Goal: Find specific page/section: Find specific page/section

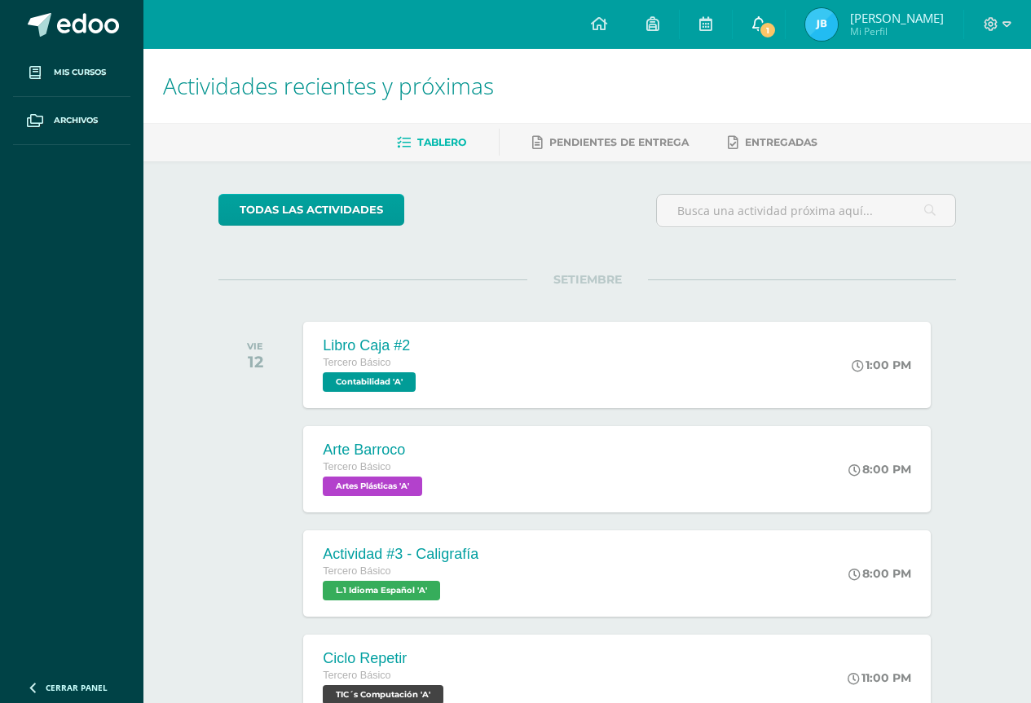
click at [765, 17] on icon at bounding box center [758, 23] width 13 height 15
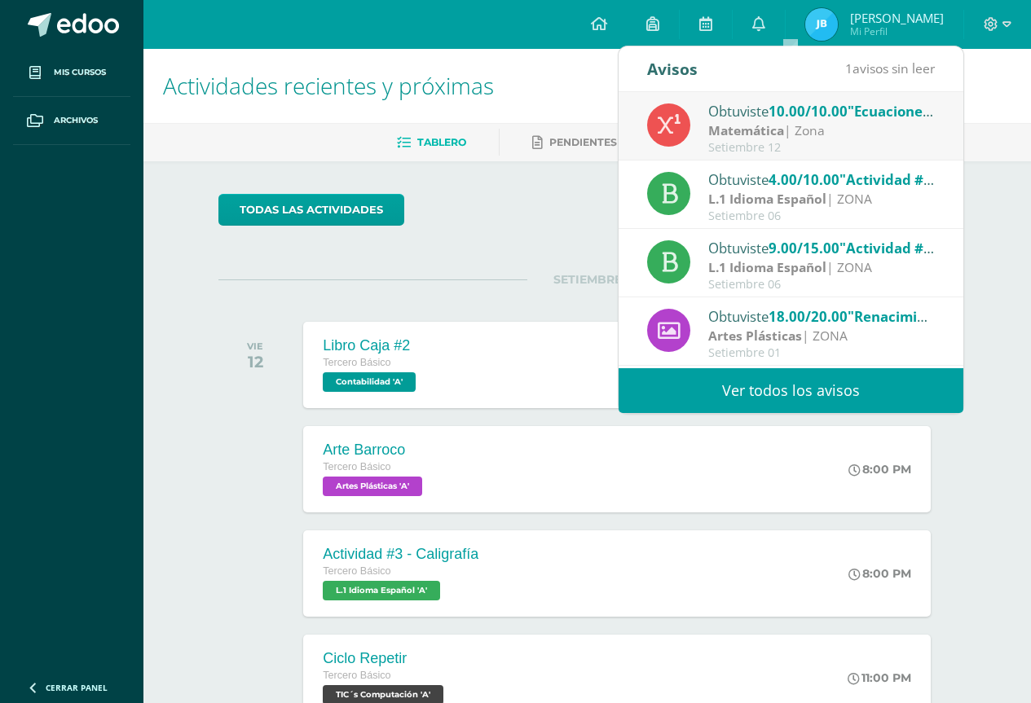
click at [211, 560] on div "todas las Actividades No tienes actividades Échale un vistazo a los demás perío…" at bounding box center [587, 596] width 803 height 871
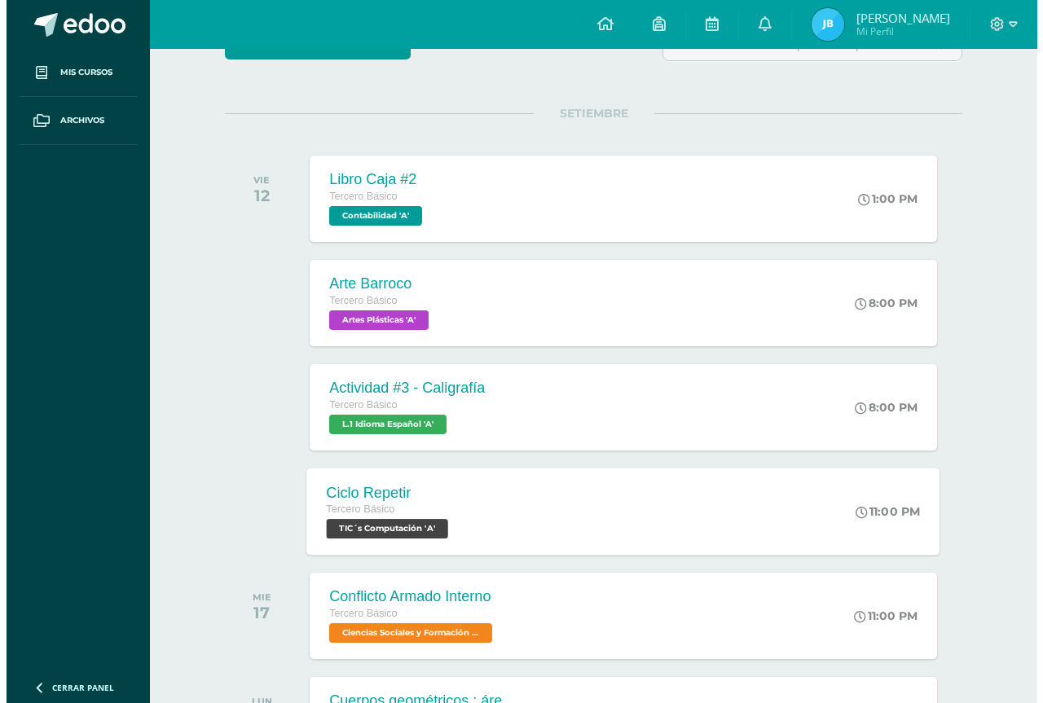
scroll to position [329, 0]
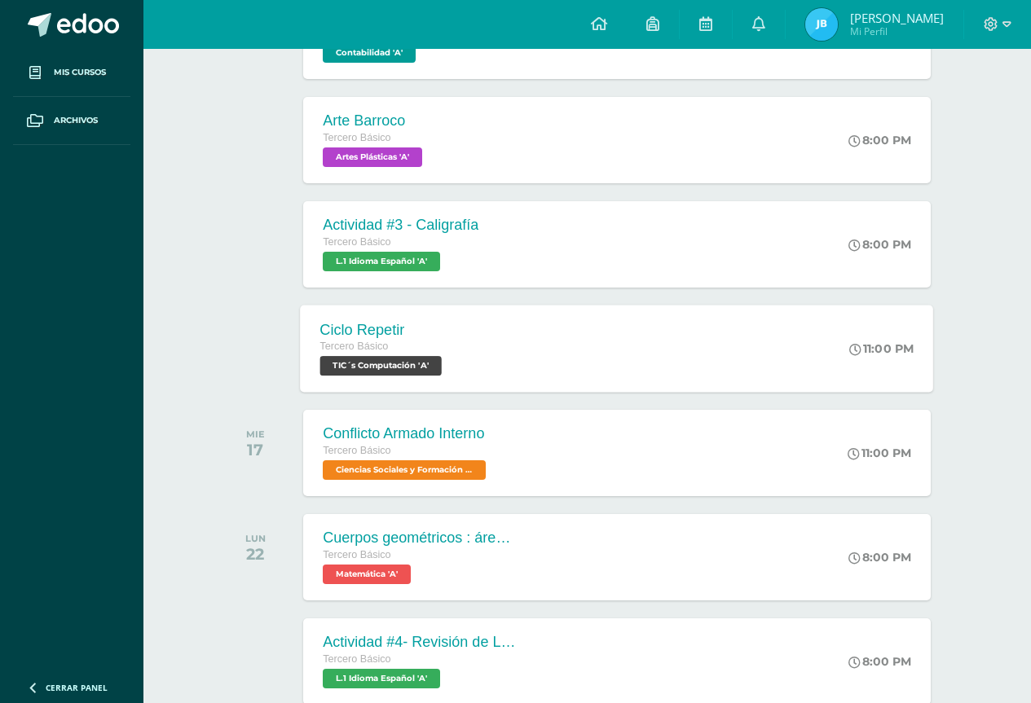
click at [411, 352] on div "Tercero Básico" at bounding box center [383, 347] width 126 height 18
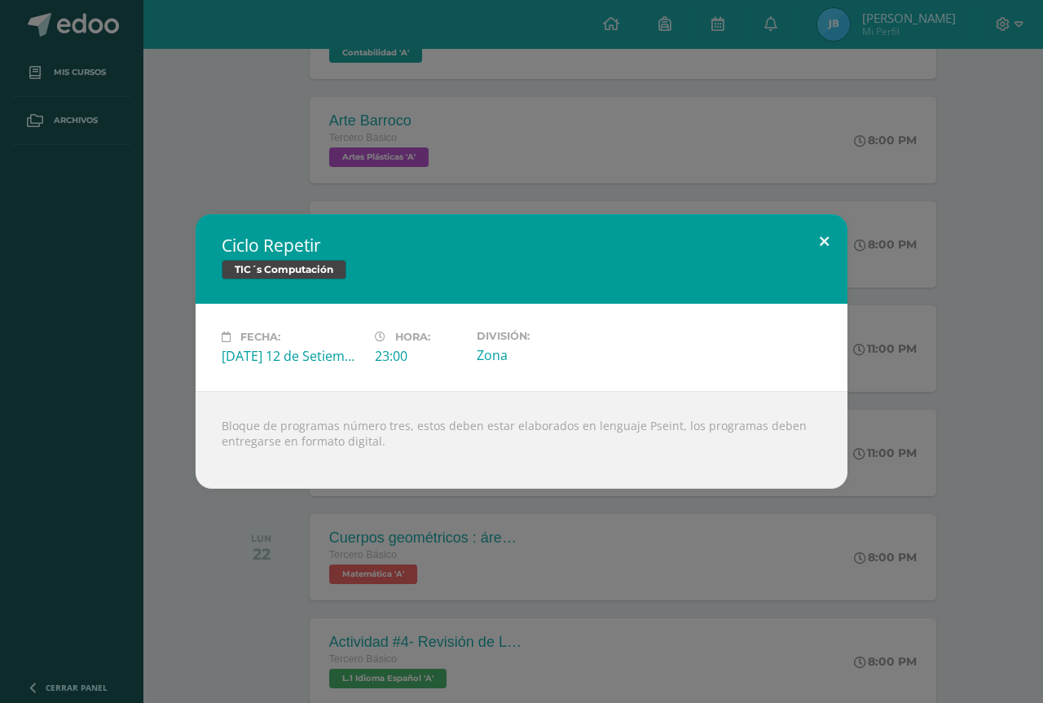
click at [830, 244] on button at bounding box center [824, 241] width 46 height 55
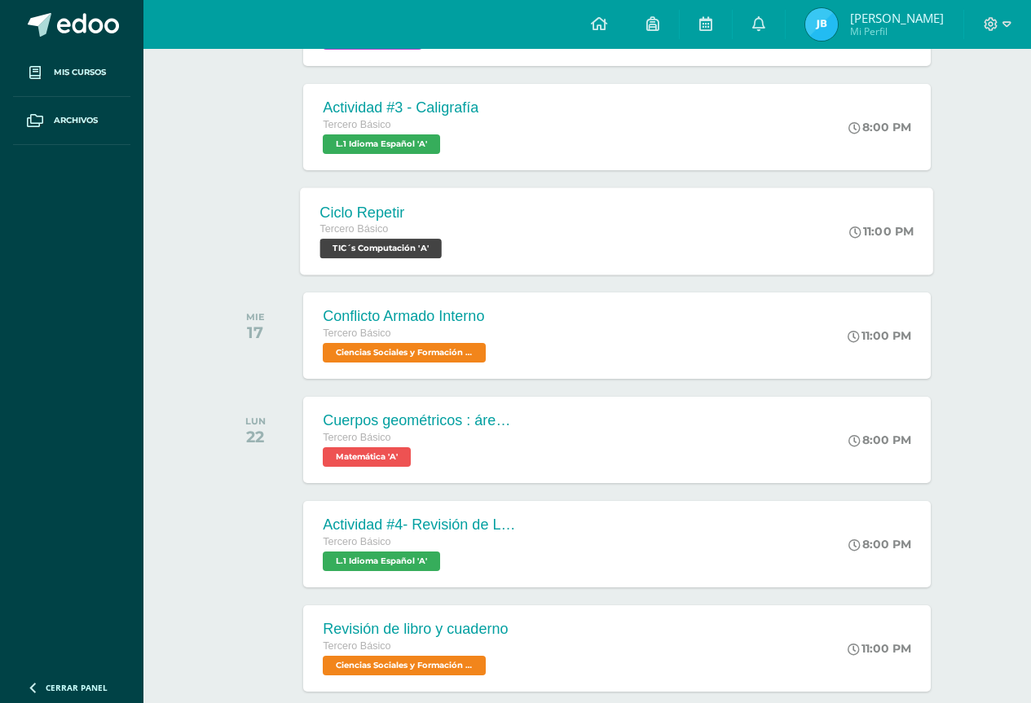
scroll to position [528, 0]
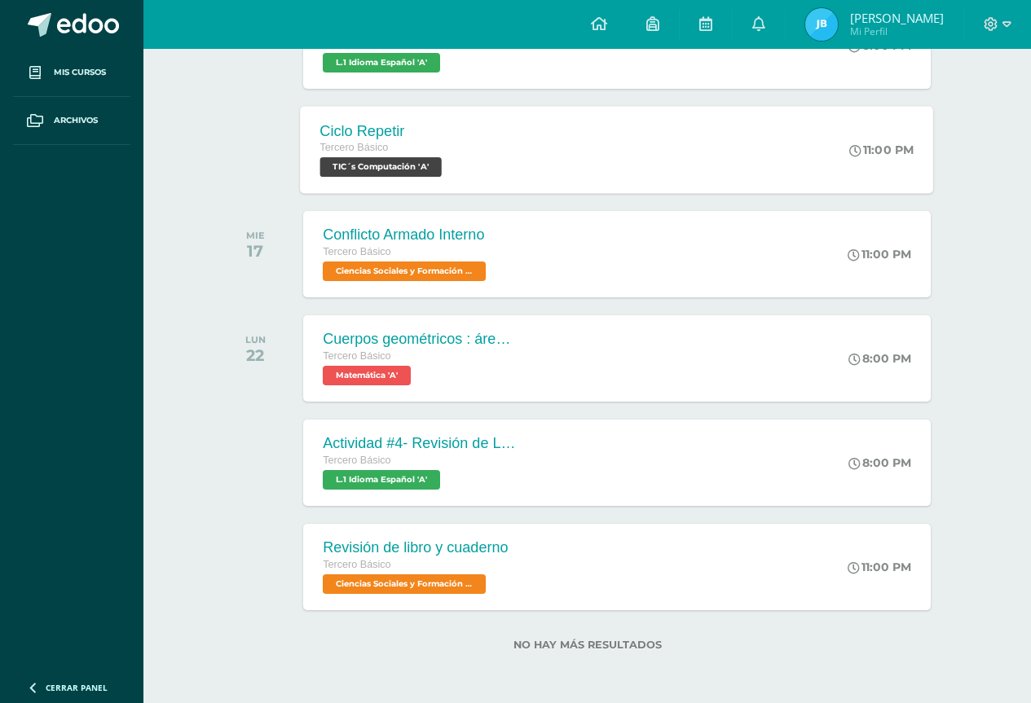
click at [397, 128] on div "Ciclo Repetir" at bounding box center [383, 130] width 126 height 17
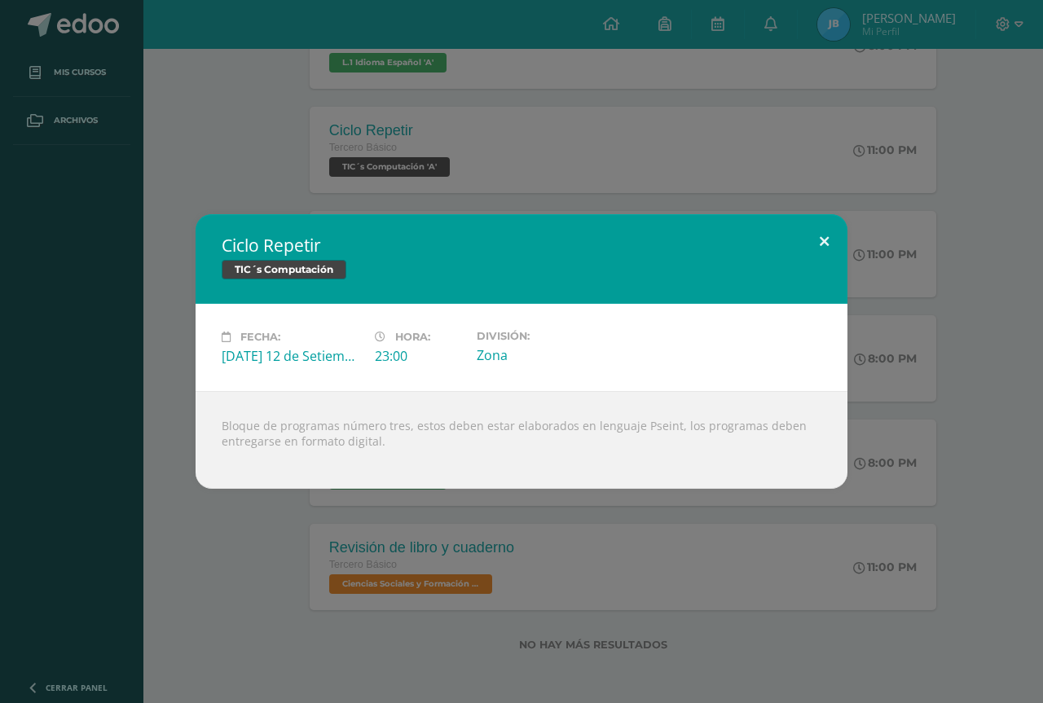
click at [823, 245] on button at bounding box center [824, 241] width 46 height 55
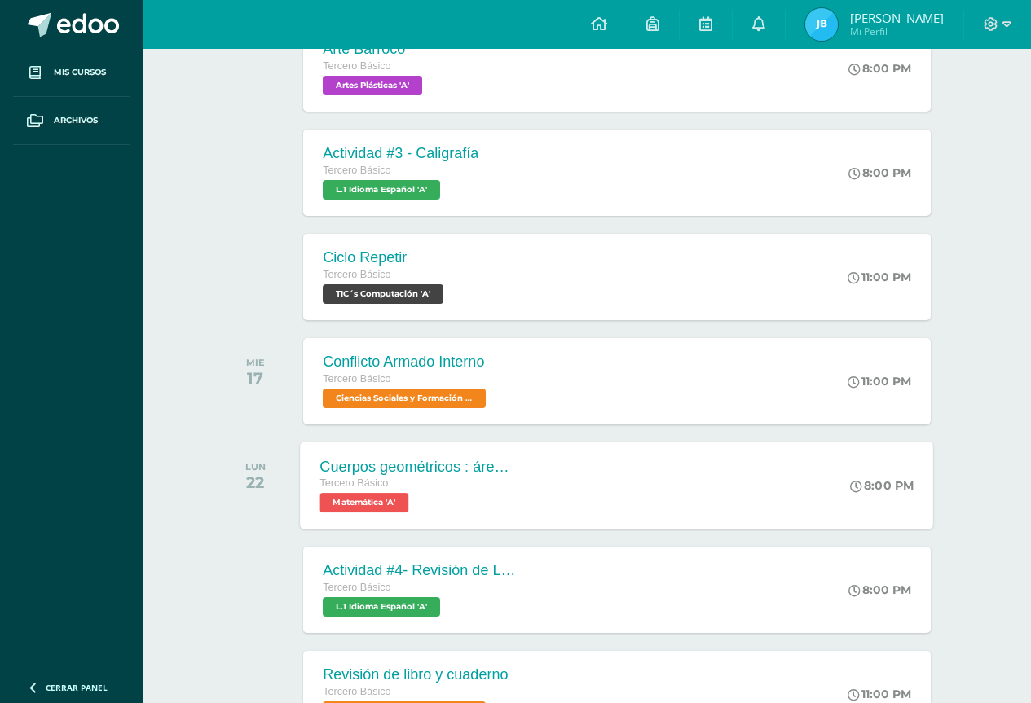
scroll to position [365, 0]
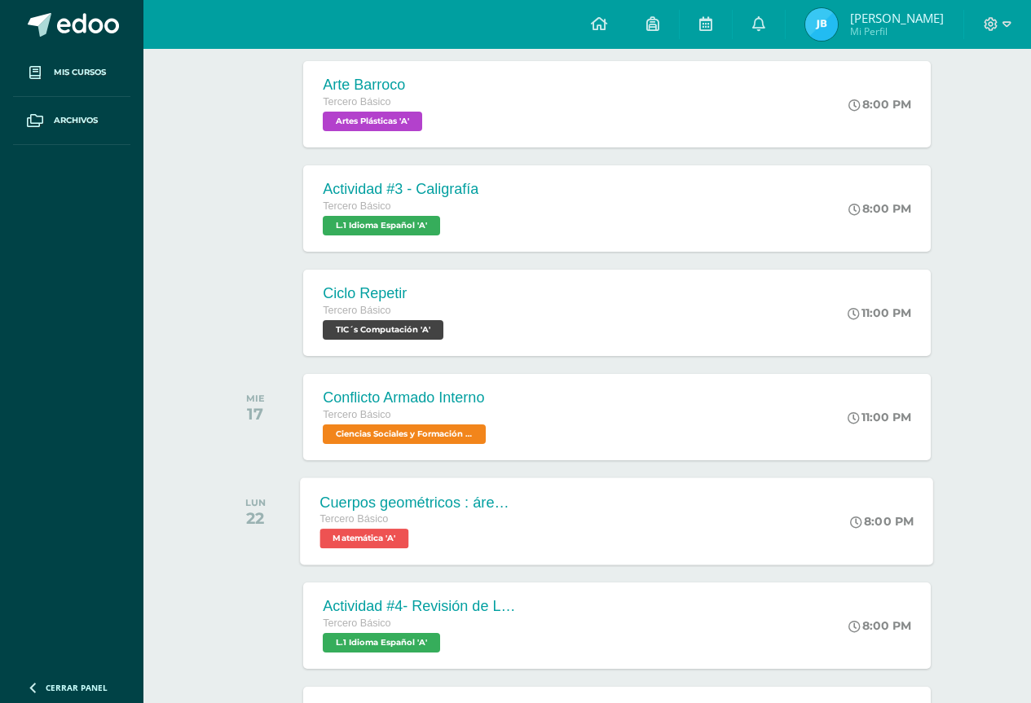
click at [429, 495] on div "Cuerpos geométricos : área y volumen" at bounding box center [418, 502] width 197 height 17
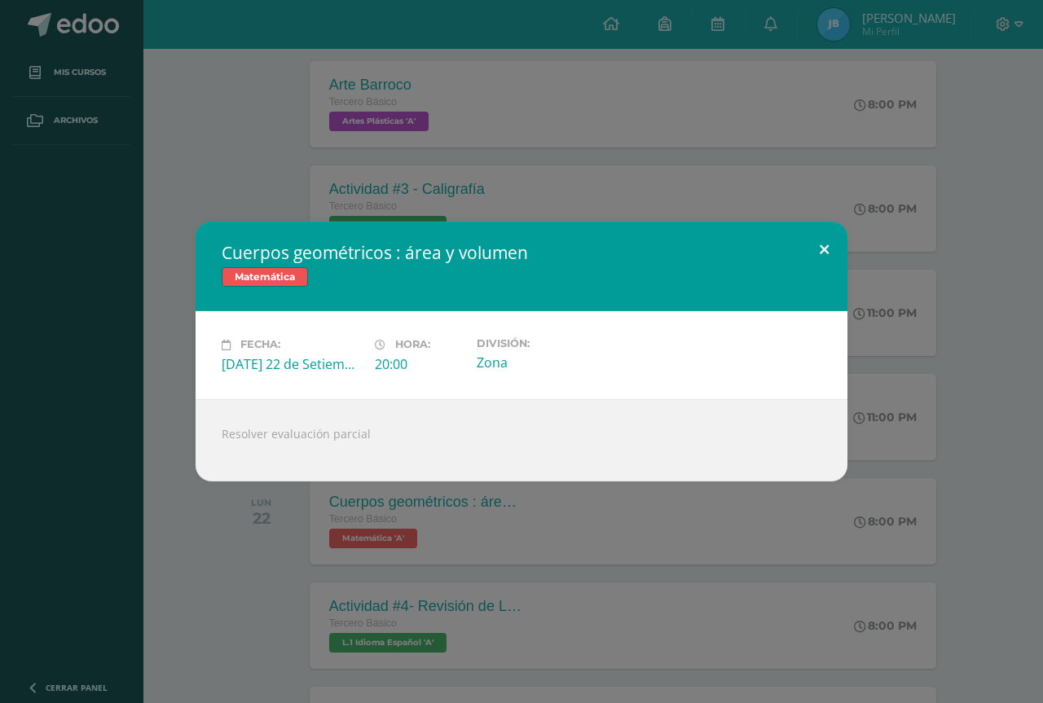
click at [830, 257] on button at bounding box center [824, 249] width 46 height 55
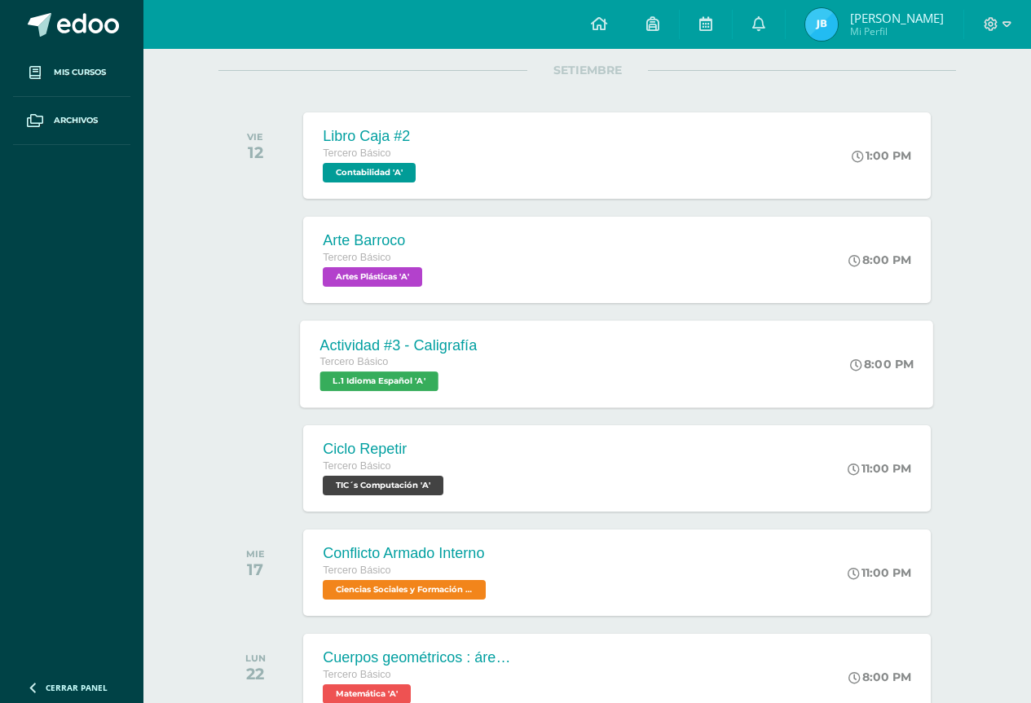
scroll to position [202, 0]
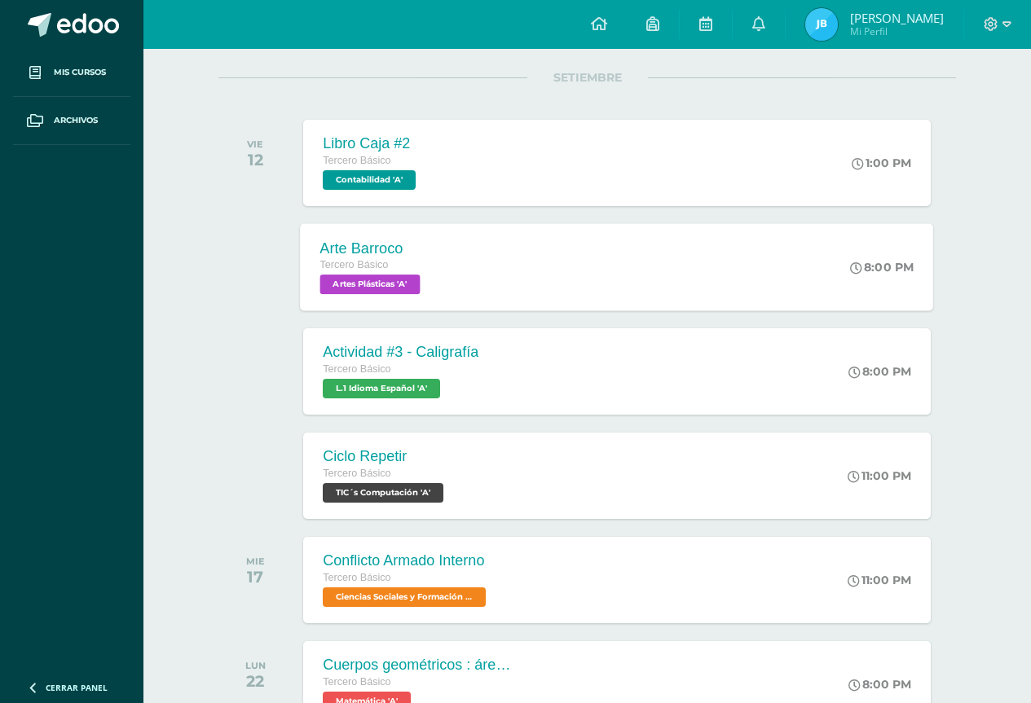
click at [397, 274] on div "Tercero Básico" at bounding box center [372, 266] width 104 height 18
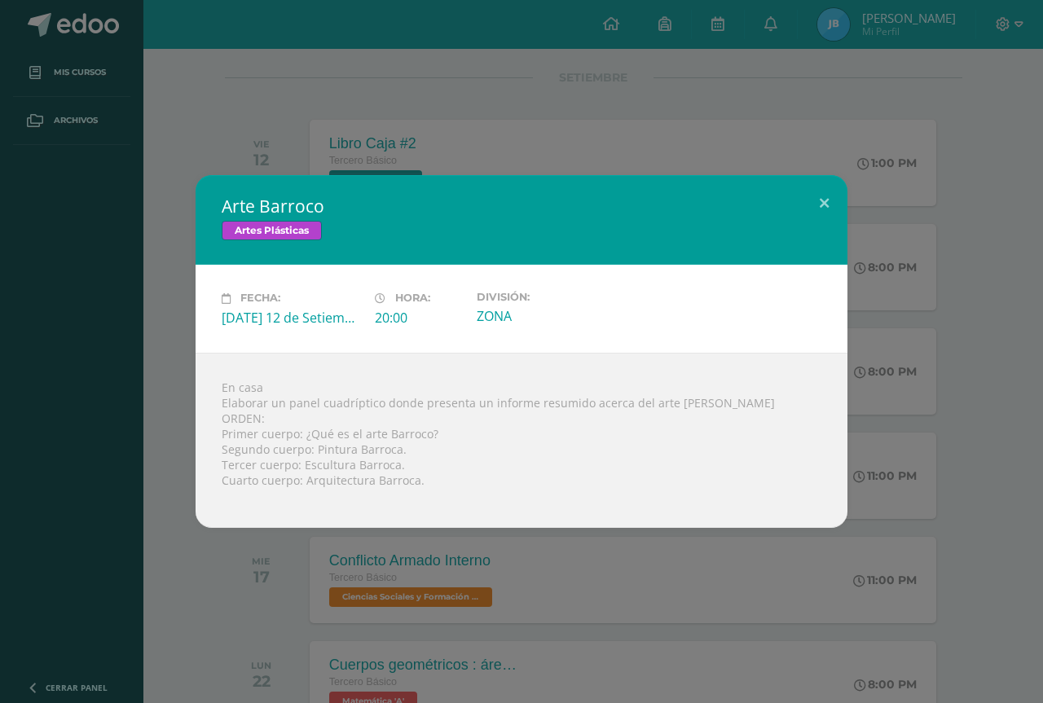
click at [794, 226] on div "Artes Plásticas" at bounding box center [522, 233] width 600 height 24
click at [827, 207] on button at bounding box center [824, 202] width 46 height 55
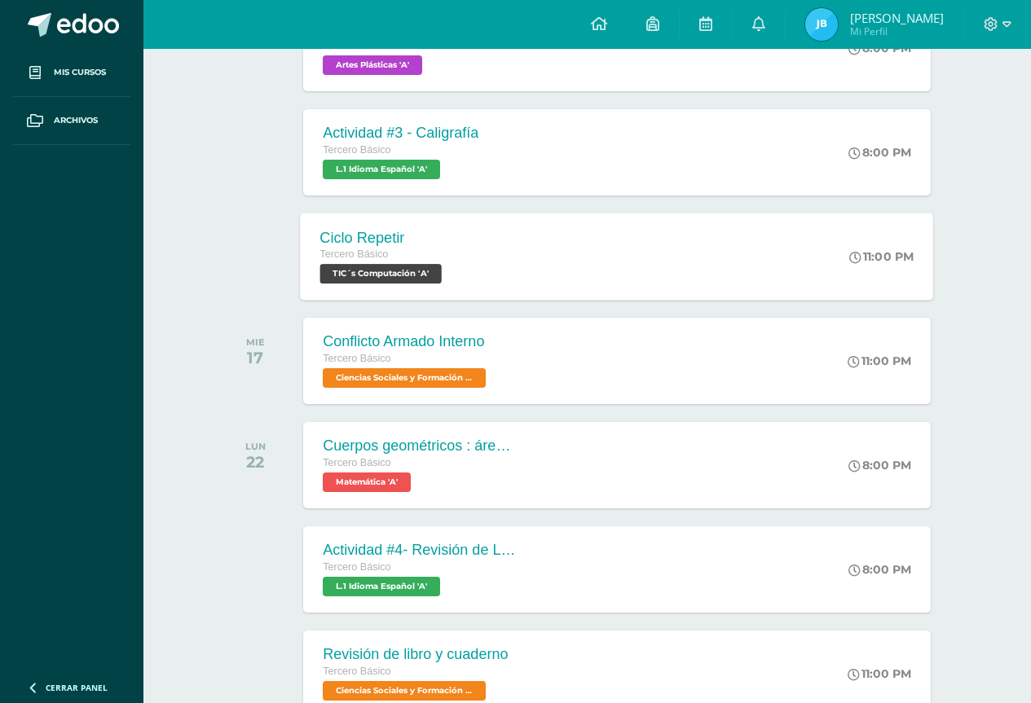
scroll to position [528, 0]
